Goal: Navigation & Orientation: Find specific page/section

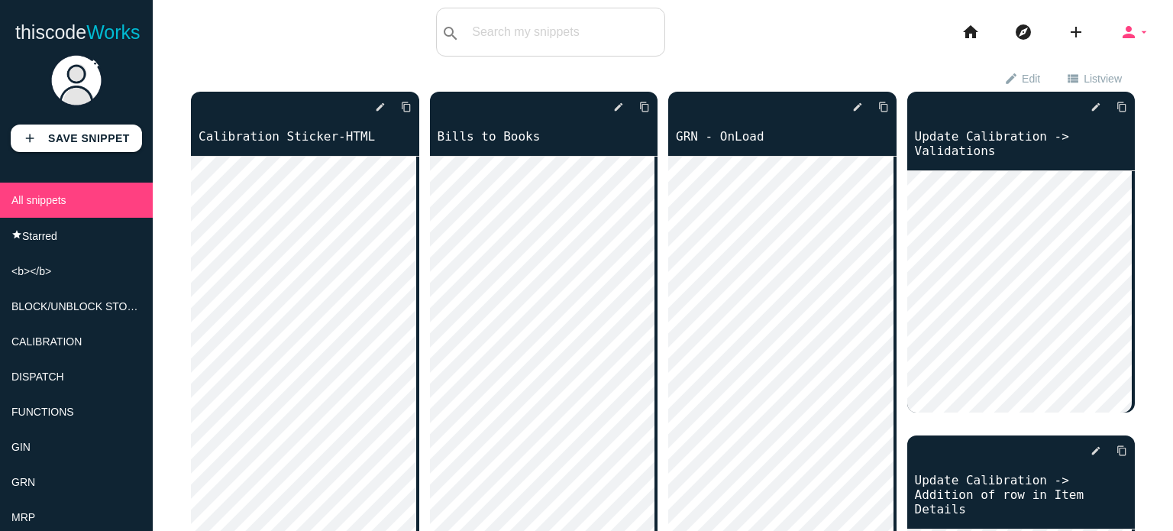
click at [1119, 35] on icon "person" at bounding box center [1128, 32] width 18 height 49
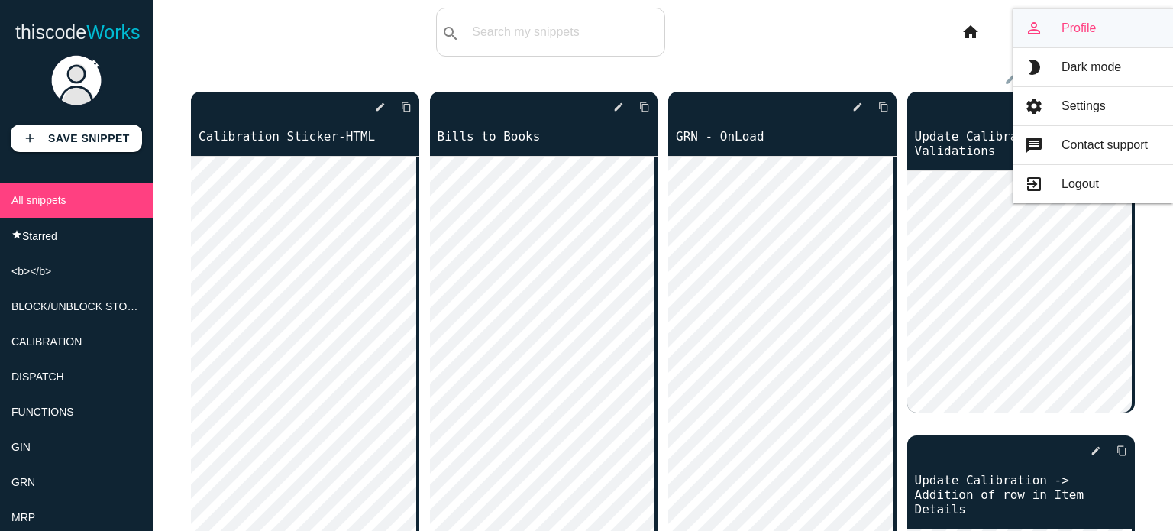
click at [1077, 26] on link "person_outline Profile" at bounding box center [1092, 28] width 160 height 38
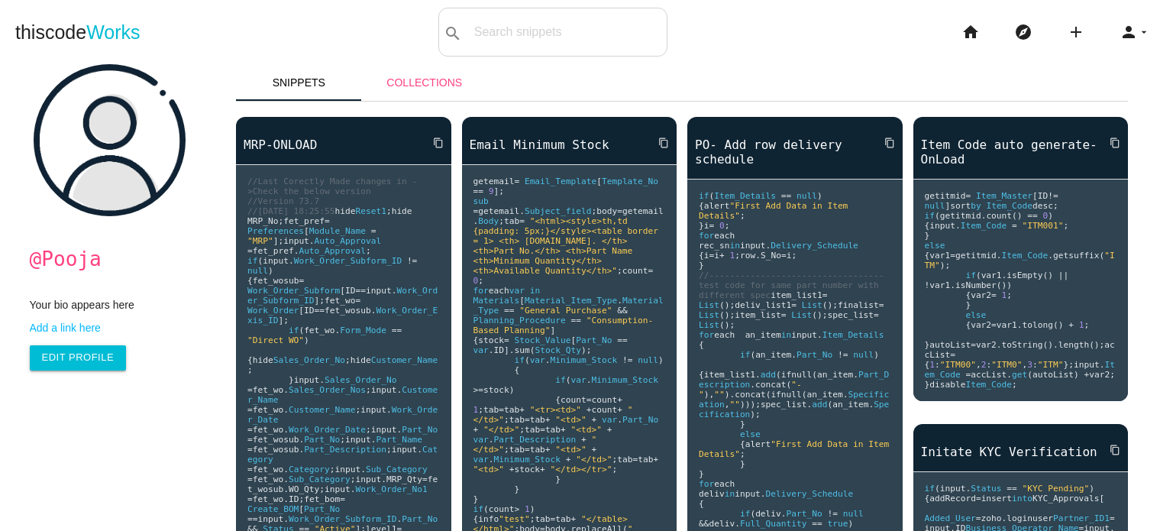
click at [389, 82] on link "Collections" at bounding box center [425, 82] width 126 height 37
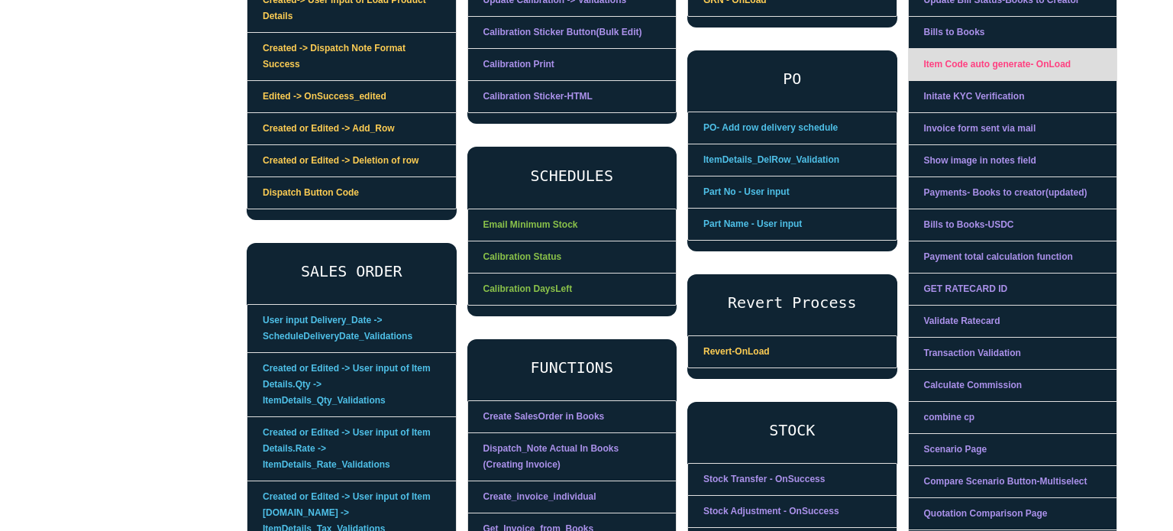
scroll to position [534, 0]
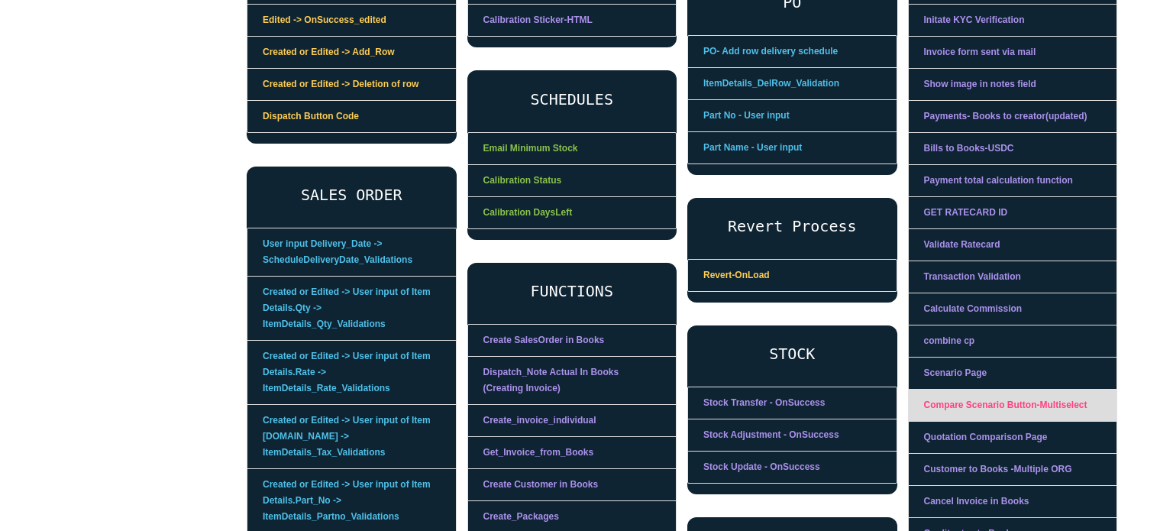
click at [980, 400] on link "Compare Scenario Button-Multiselect" at bounding box center [1013, 405] width 208 height 32
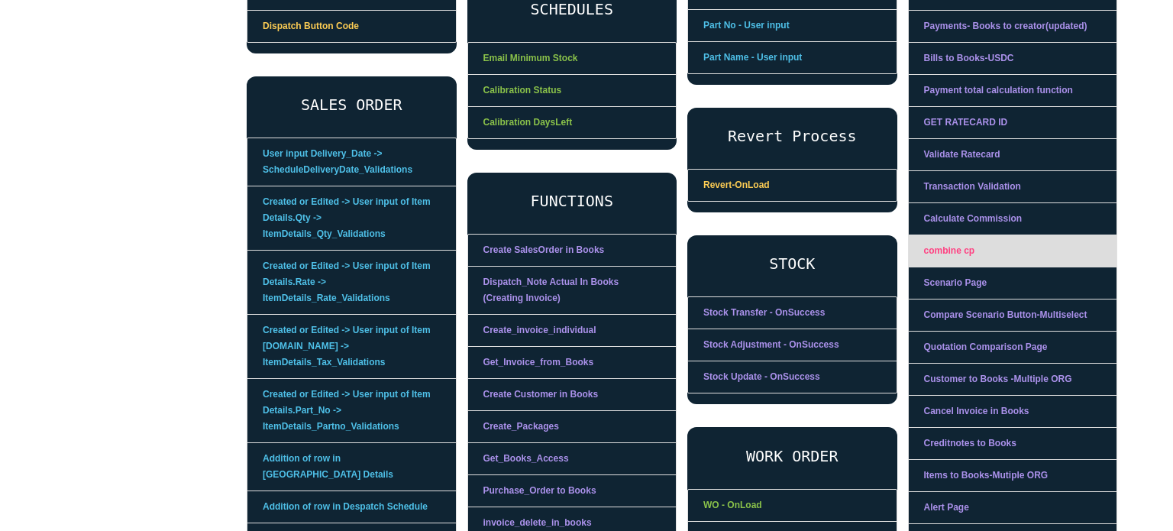
scroll to position [687, 0]
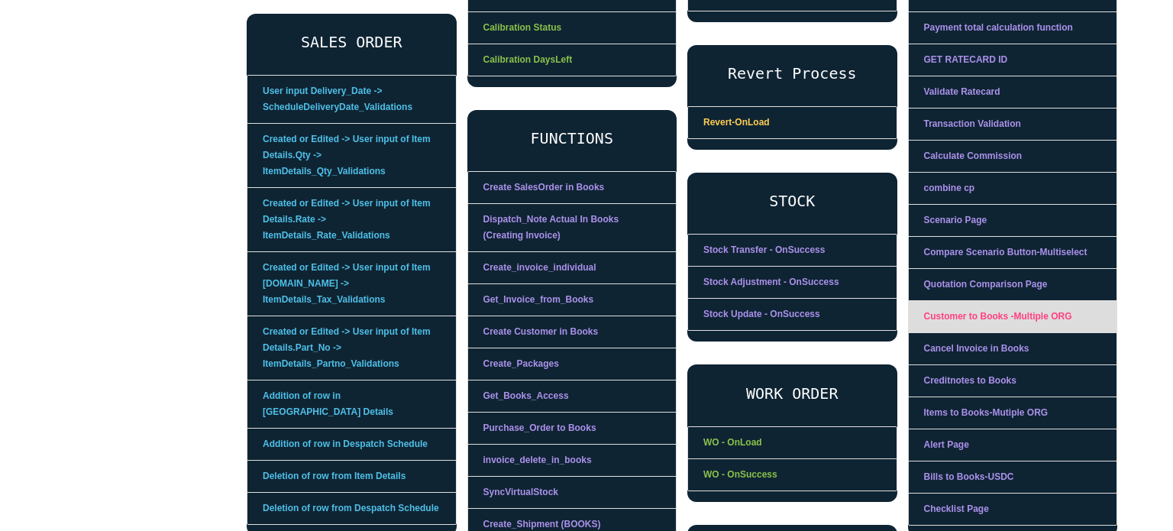
click at [980, 318] on link "Customer to Books -Multiple ORG" at bounding box center [1013, 317] width 208 height 32
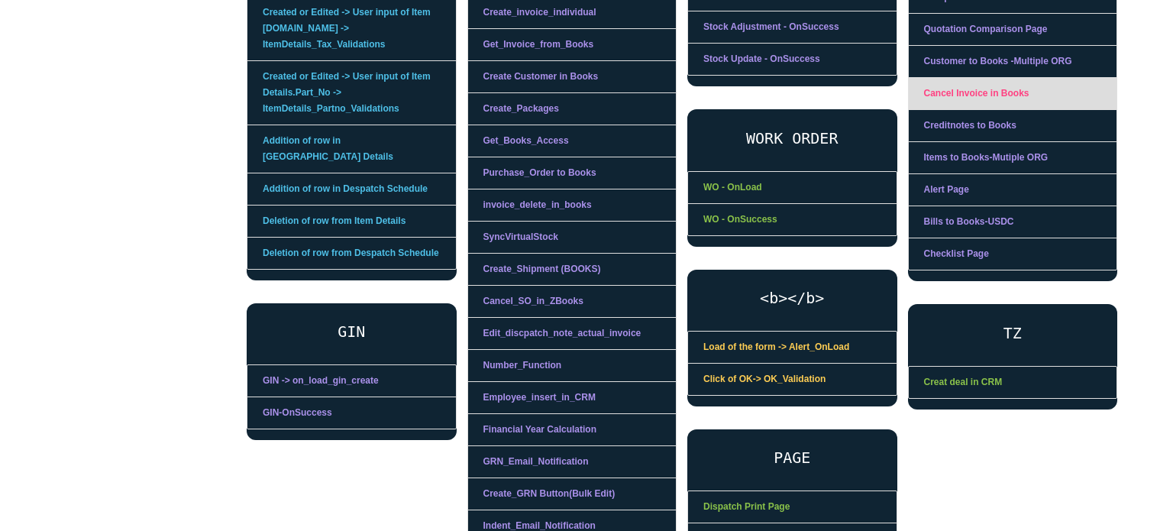
scroll to position [916, 0]
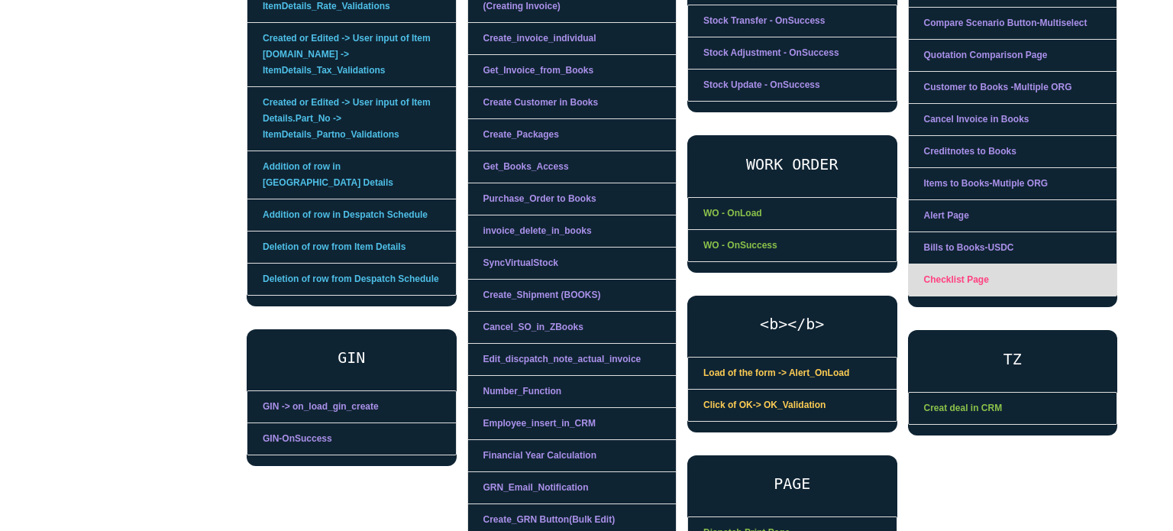
click at [961, 279] on link "Checklist Page" at bounding box center [1013, 279] width 208 height 31
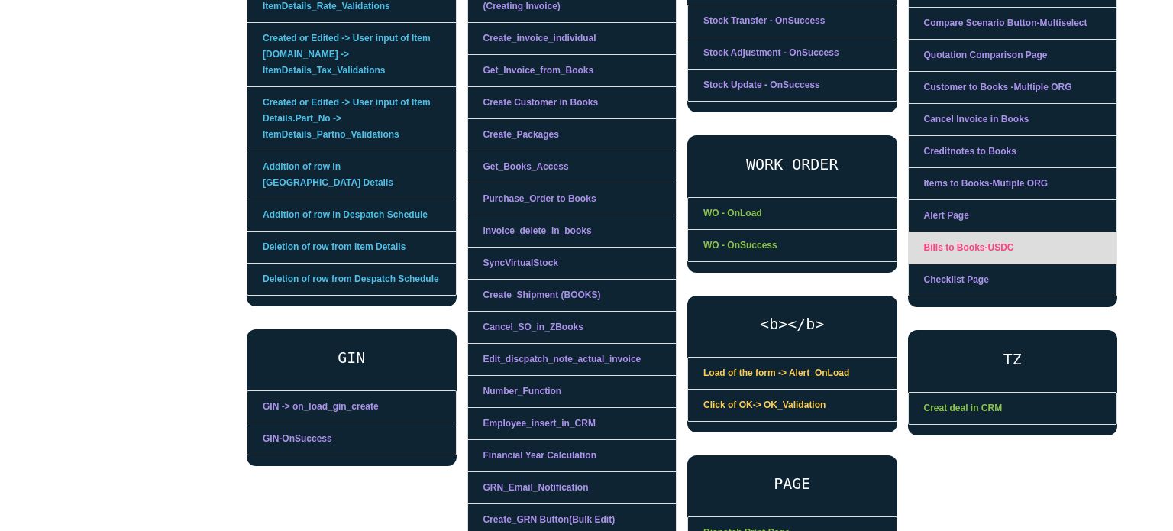
click at [1006, 232] on link "Bills to Books-USDC" at bounding box center [1013, 248] width 208 height 32
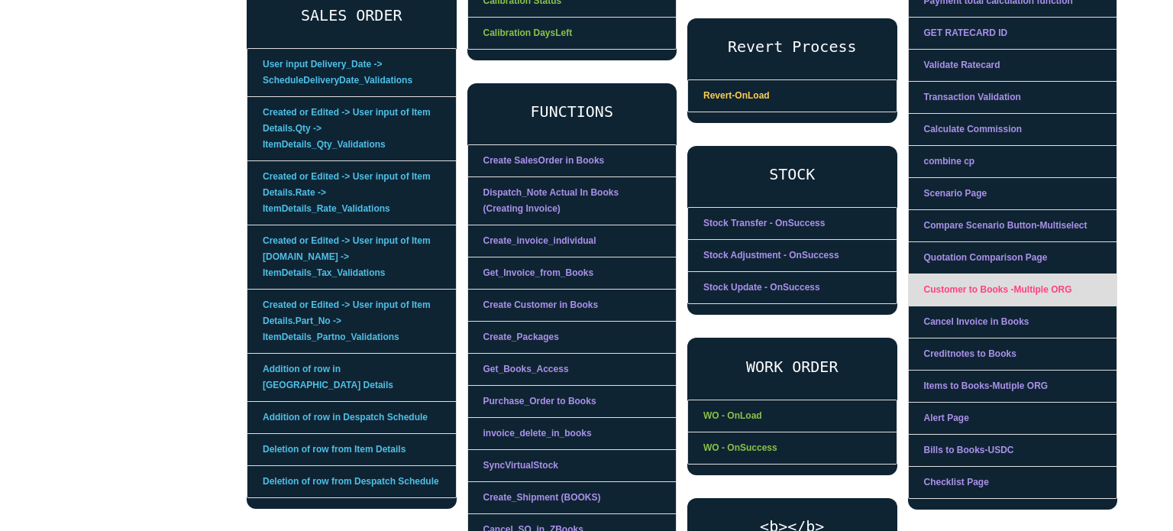
scroll to position [687, 0]
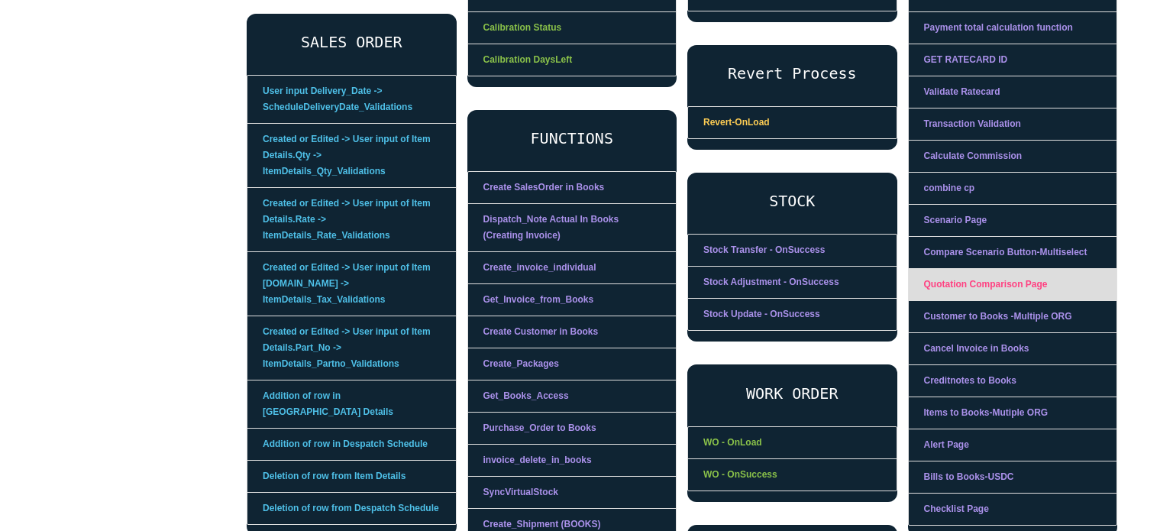
click at [1017, 280] on link "Quotation Comparison Page" at bounding box center [1013, 285] width 208 height 32
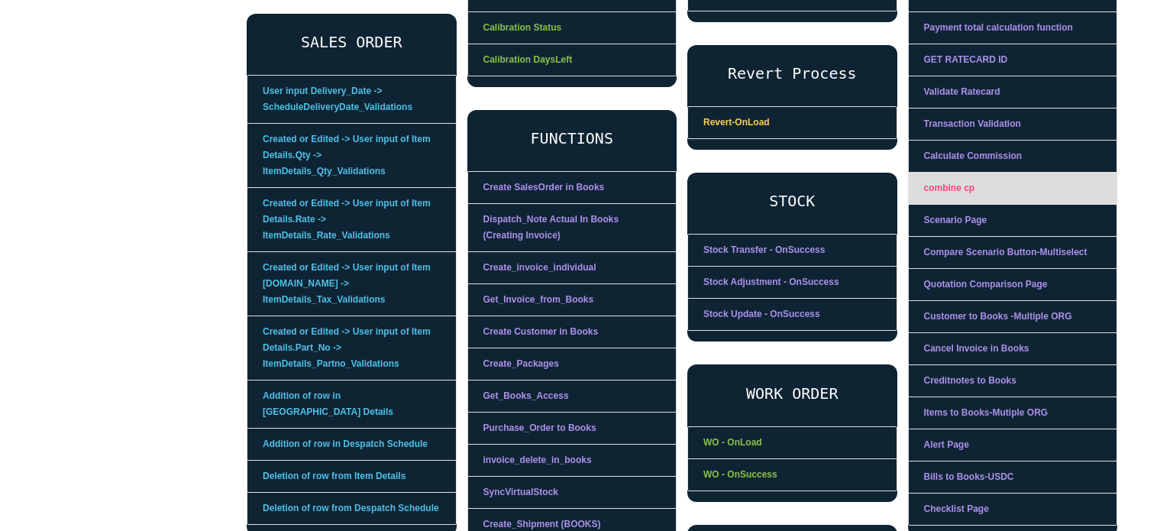
click at [952, 182] on link "combine cp" at bounding box center [1013, 189] width 208 height 32
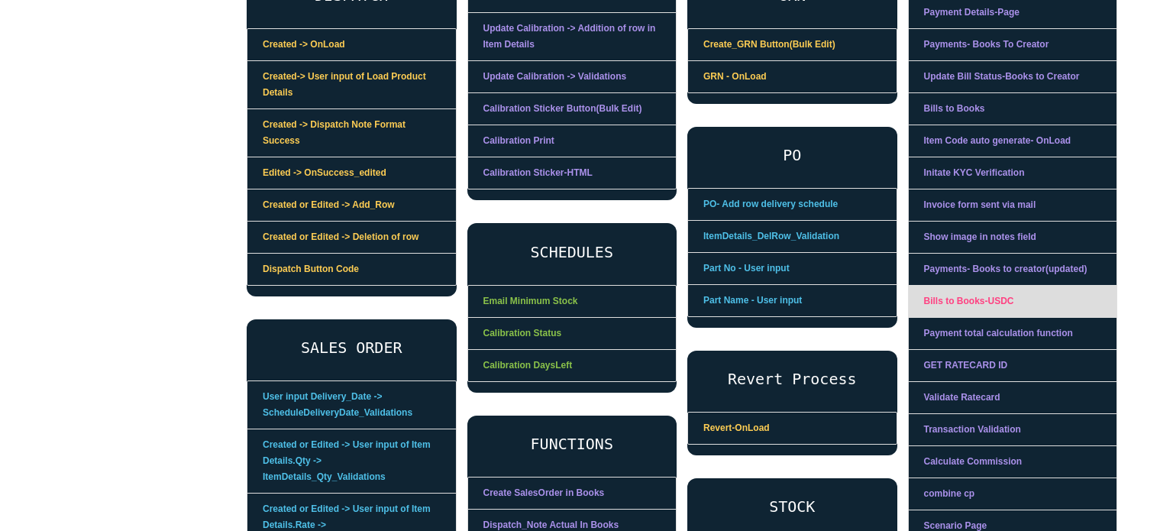
scroll to position [305, 0]
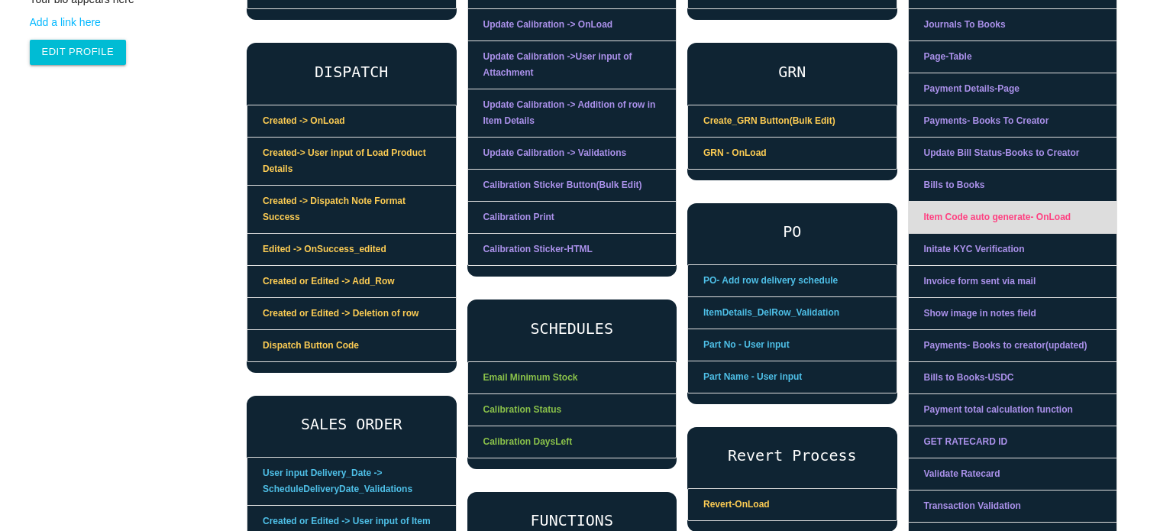
click at [996, 202] on link "Item Code auto generate- OnLoad" at bounding box center [1013, 218] width 208 height 32
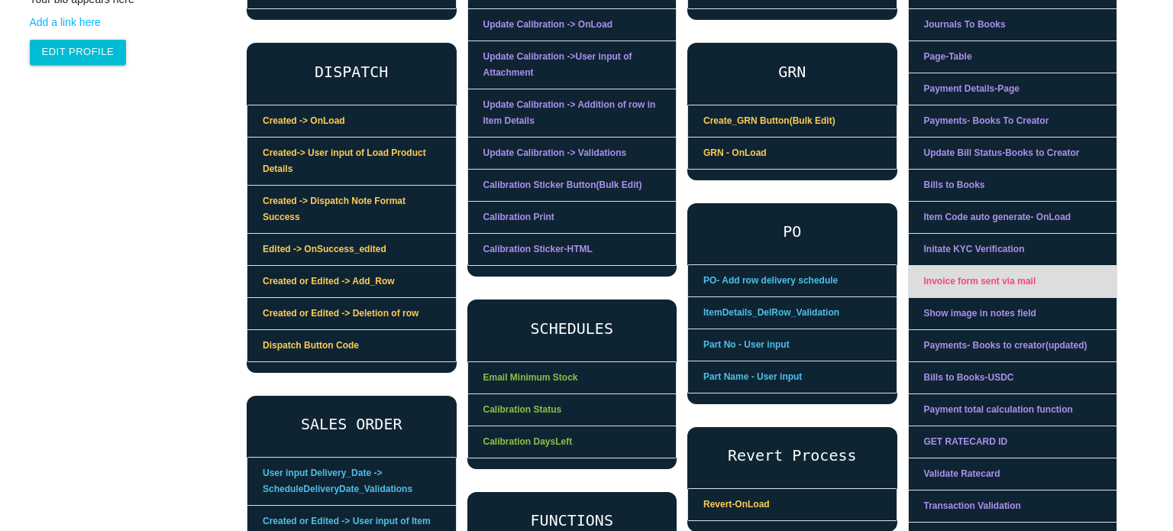
click at [999, 277] on link "Invoice form sent via mail" at bounding box center [1013, 282] width 208 height 32
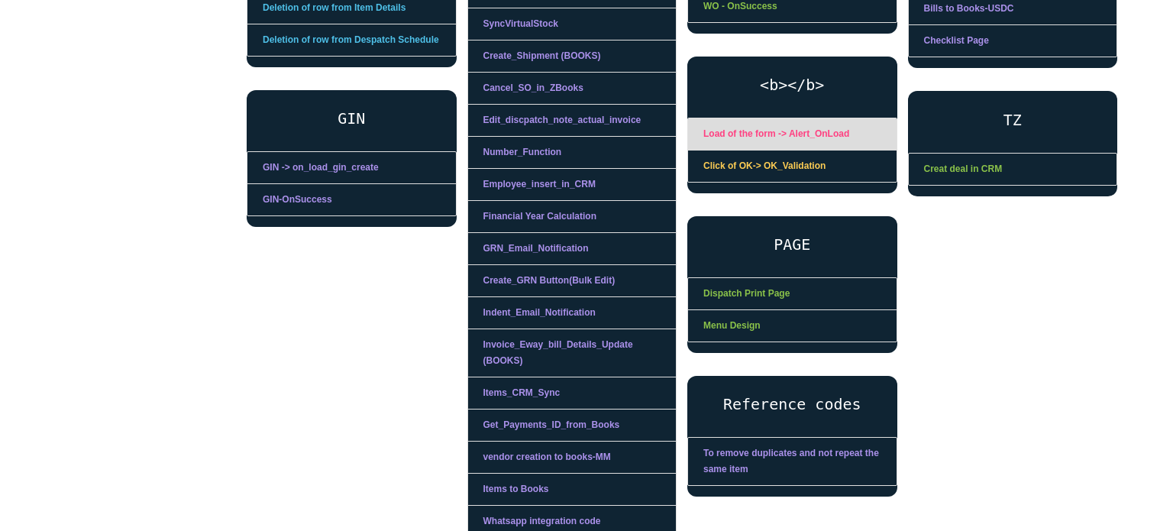
scroll to position [1347, 0]
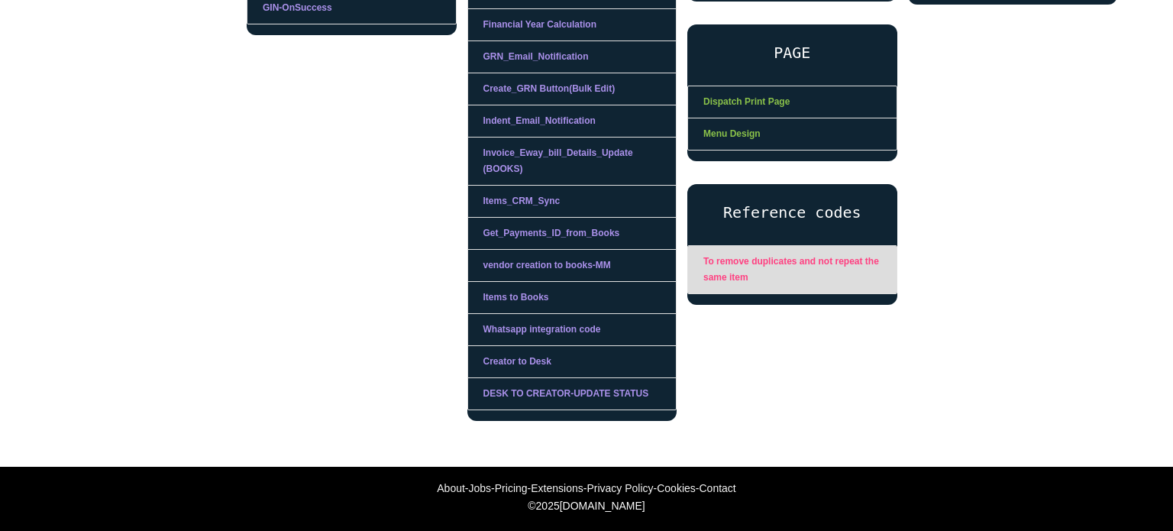
click at [818, 249] on link "To remove duplicates and not repeat the same item" at bounding box center [792, 269] width 208 height 47
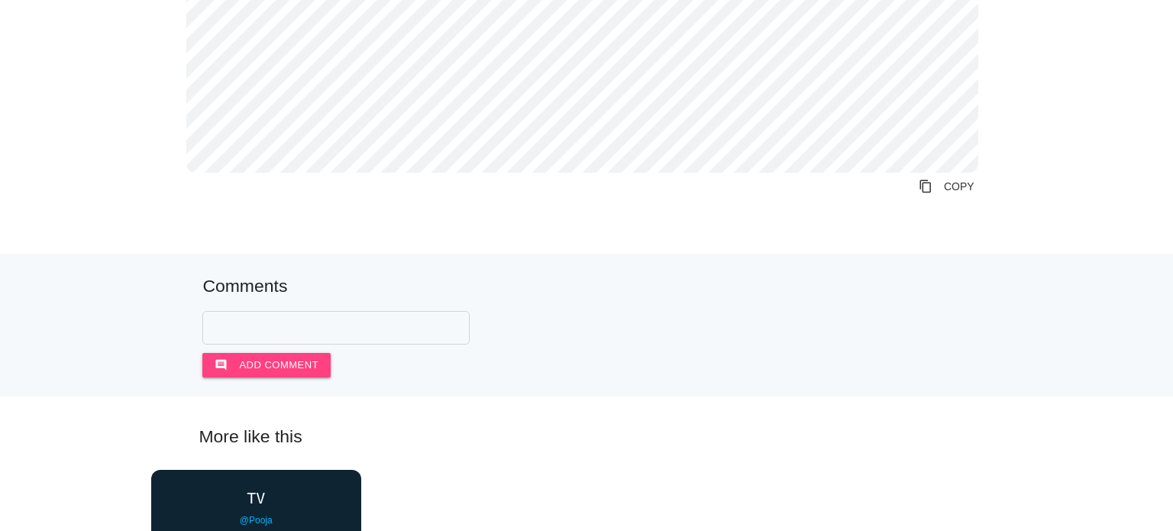
scroll to position [840, 0]
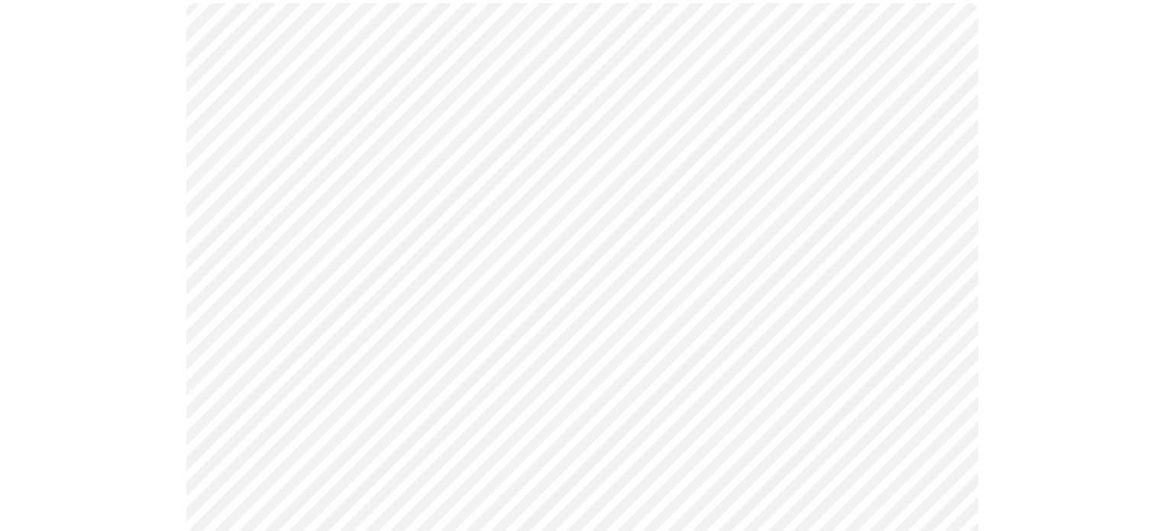
scroll to position [458, 0]
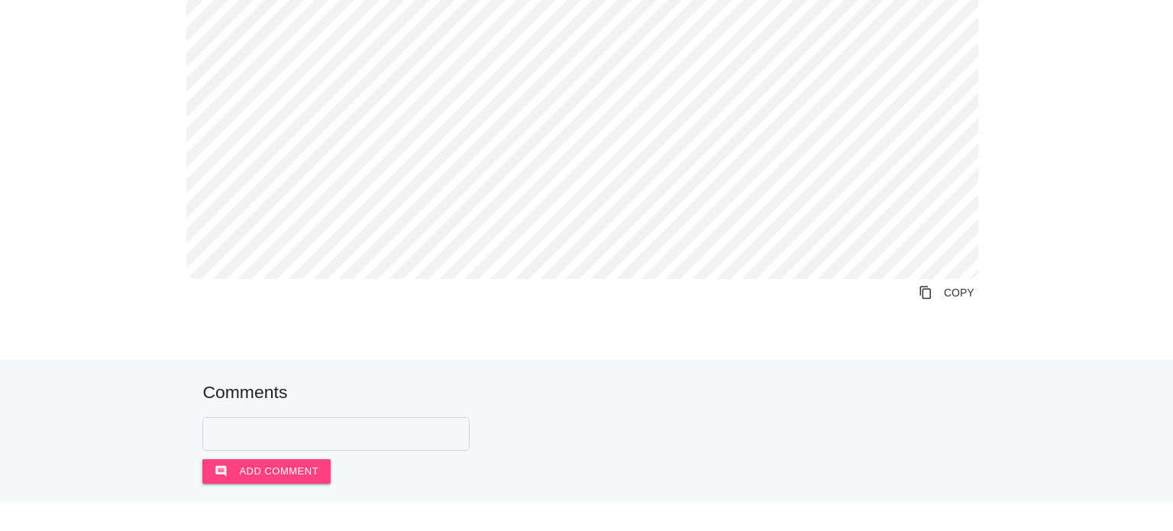
scroll to position [458, 0]
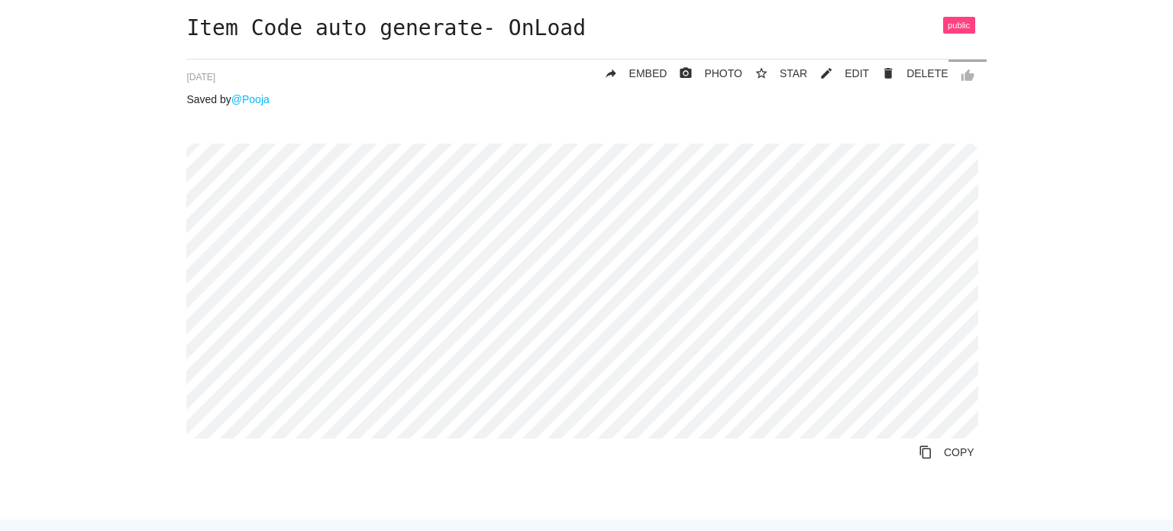
scroll to position [229, 0]
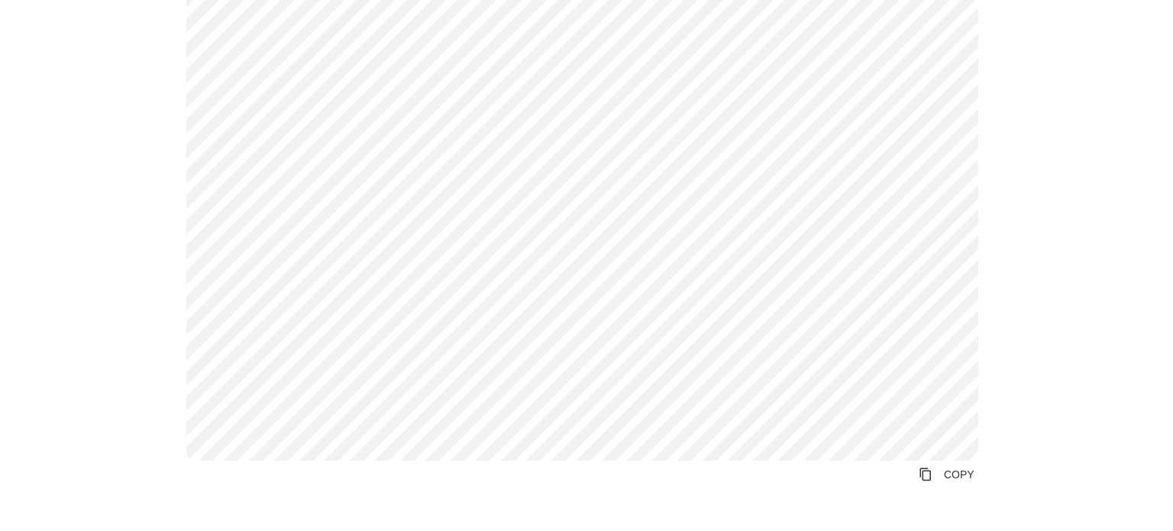
scroll to position [611, 0]
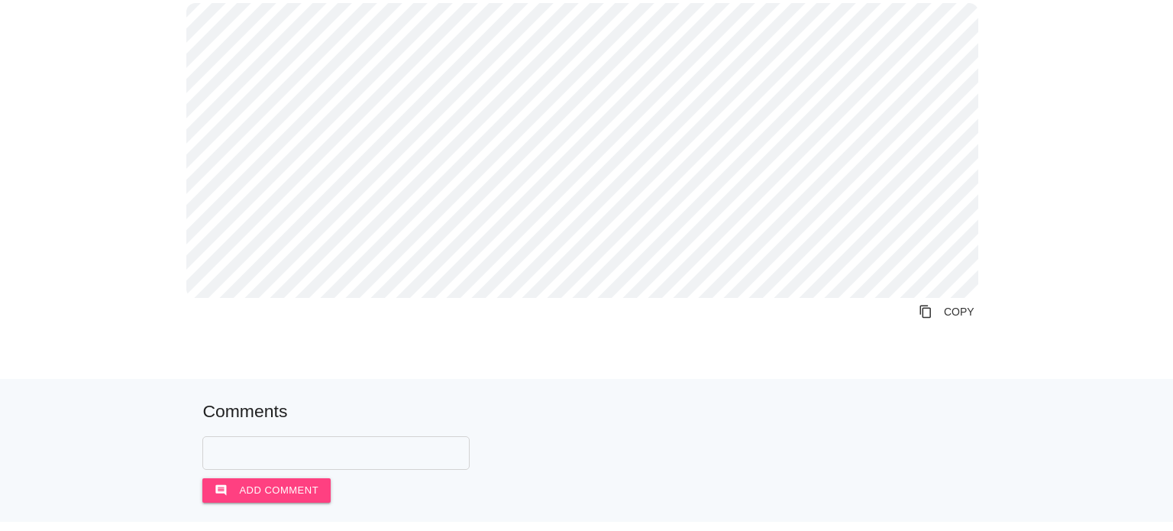
scroll to position [153, 0]
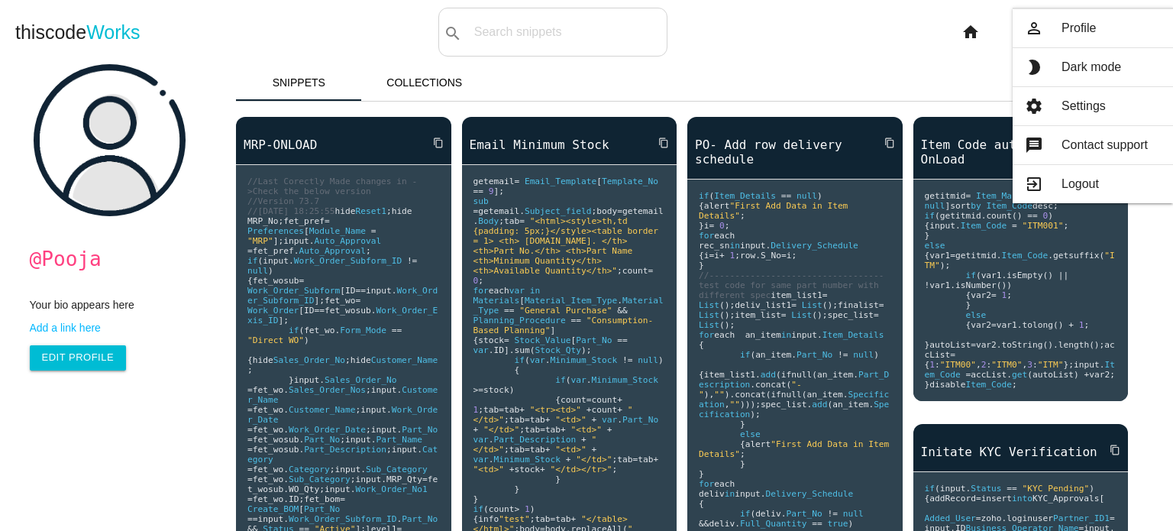
click at [1103, 33] on link "person_outline Profile" at bounding box center [1092, 28] width 160 height 38
click at [1084, 28] on link "person_outline Profile" at bounding box center [1092, 28] width 160 height 38
click at [1076, 35] on link "person_outline Profile" at bounding box center [1092, 28] width 160 height 38
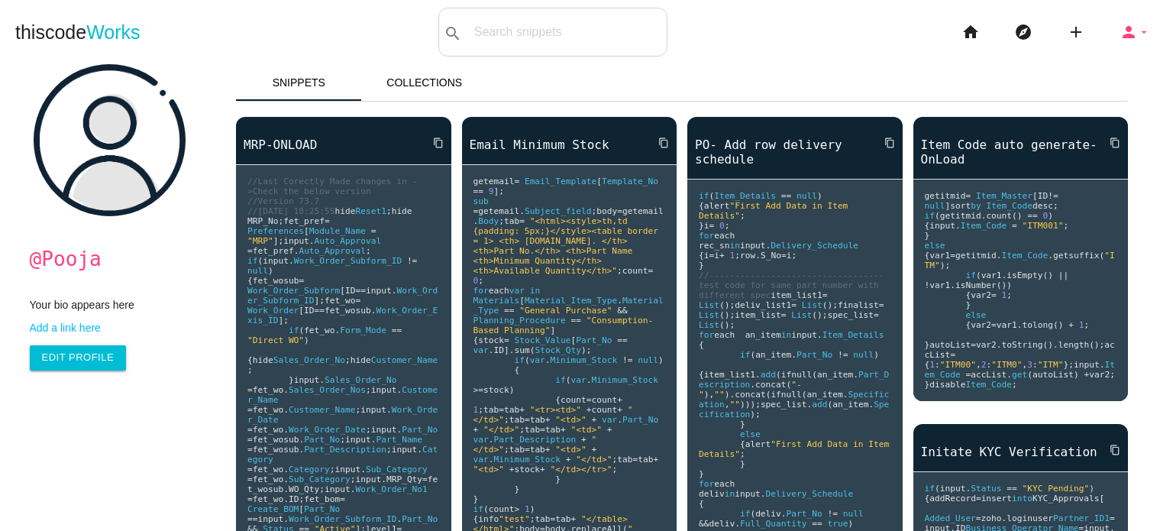
click at [1123, 28] on icon "person" at bounding box center [1128, 32] width 18 height 49
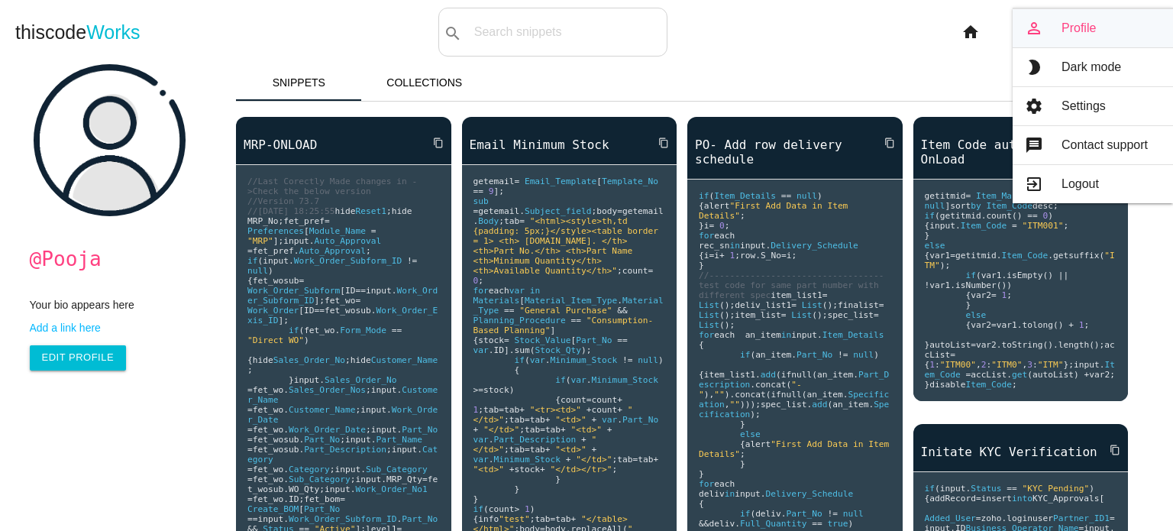
click at [1075, 24] on link "person_outline Profile" at bounding box center [1092, 28] width 160 height 38
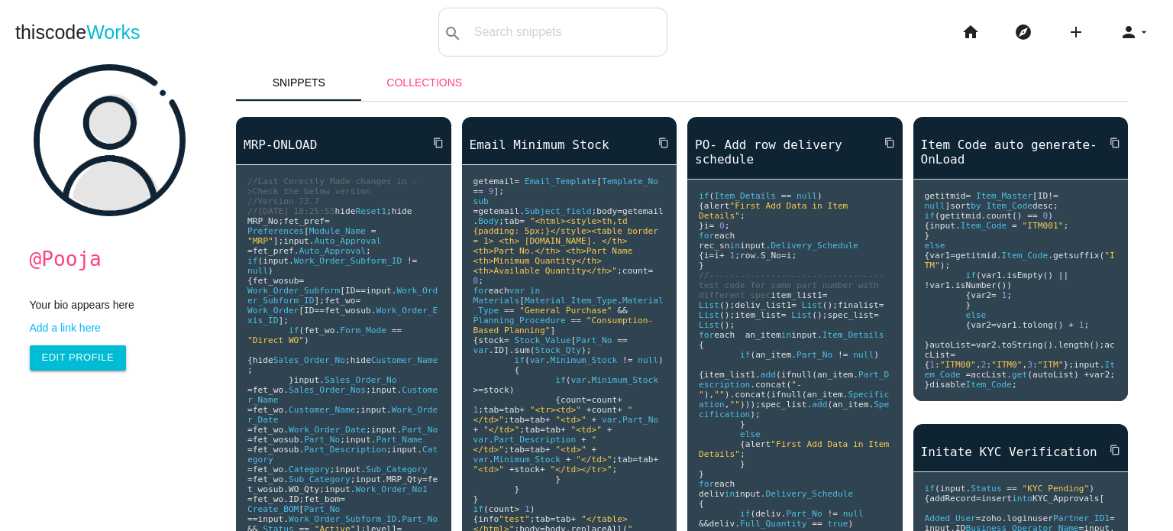
click at [406, 82] on link "Collections" at bounding box center [425, 82] width 126 height 37
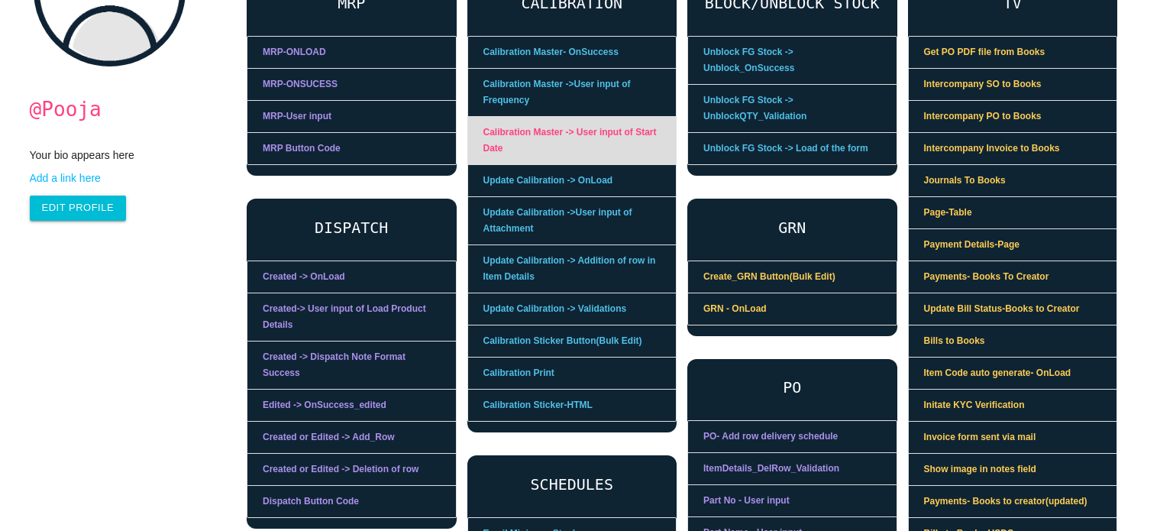
scroll to position [153, 0]
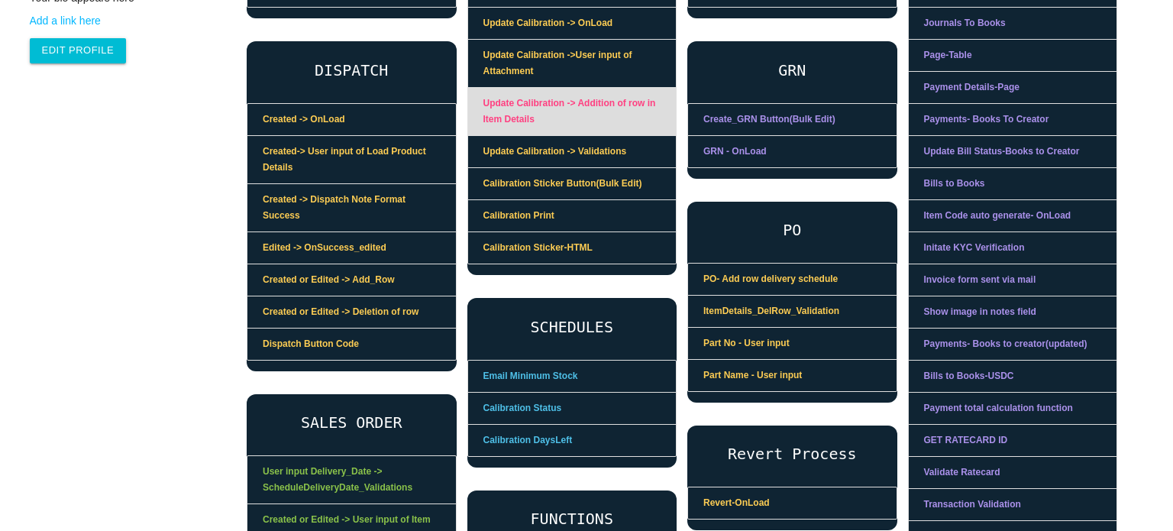
scroll to position [330, 0]
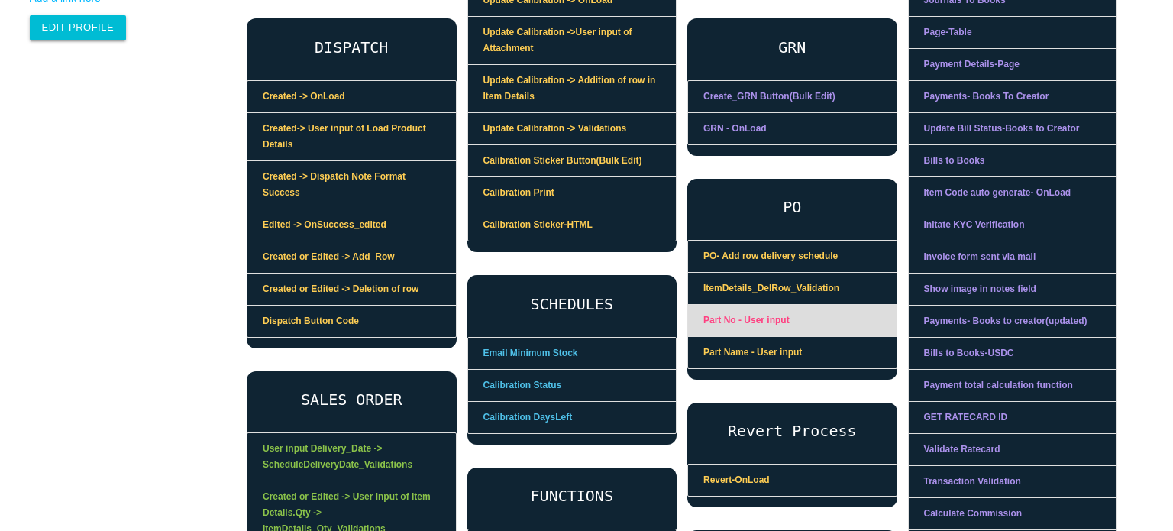
click at [770, 305] on link "Part No - User input" at bounding box center [792, 321] width 208 height 32
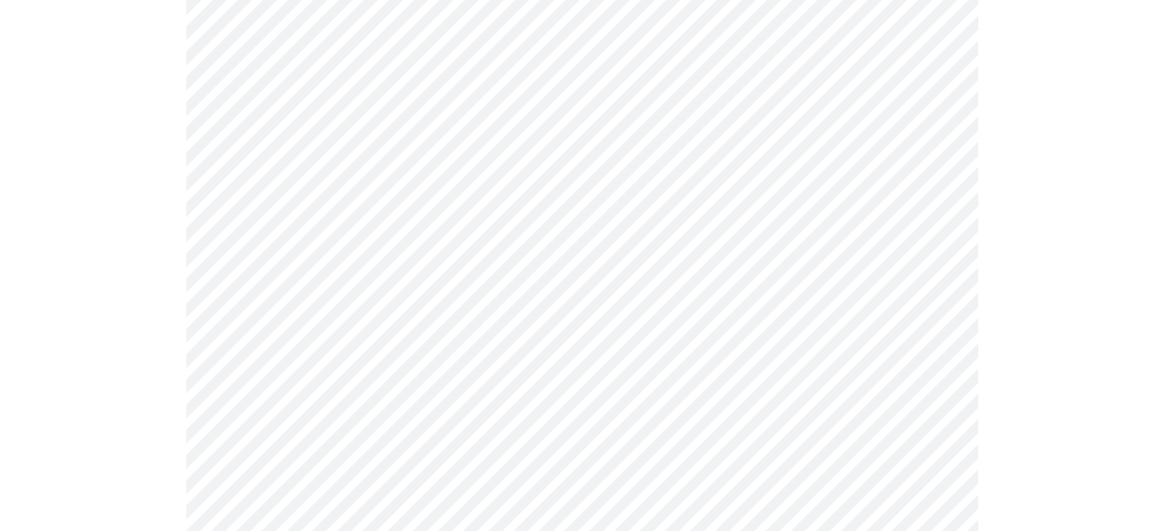
scroll to position [764, 0]
